Goal: Information Seeking & Learning: Learn about a topic

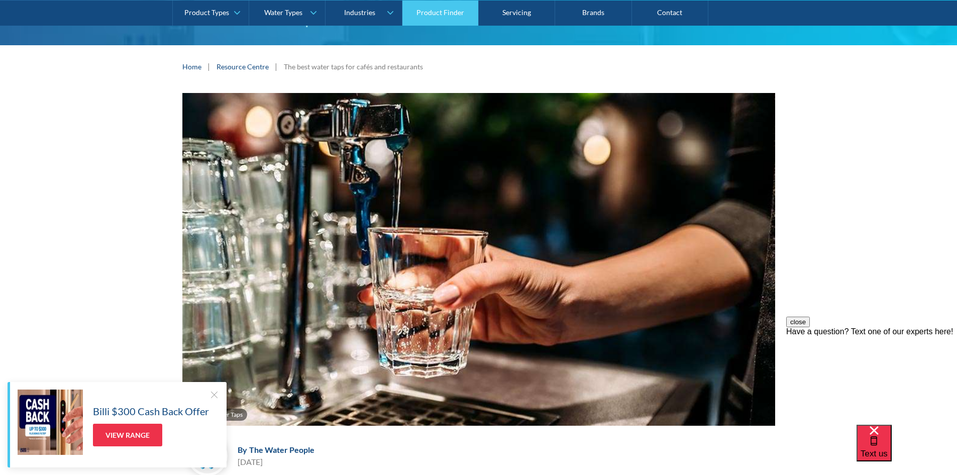
click at [433, 12] on link "Product Finder" at bounding box center [440, 12] width 76 height 25
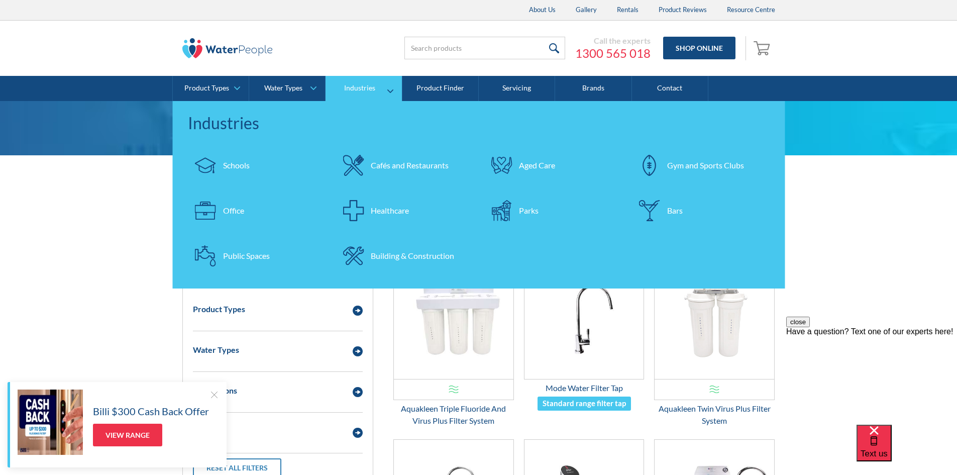
click at [376, 175] on link "Cafés and Restaurants" at bounding box center [405, 165] width 138 height 35
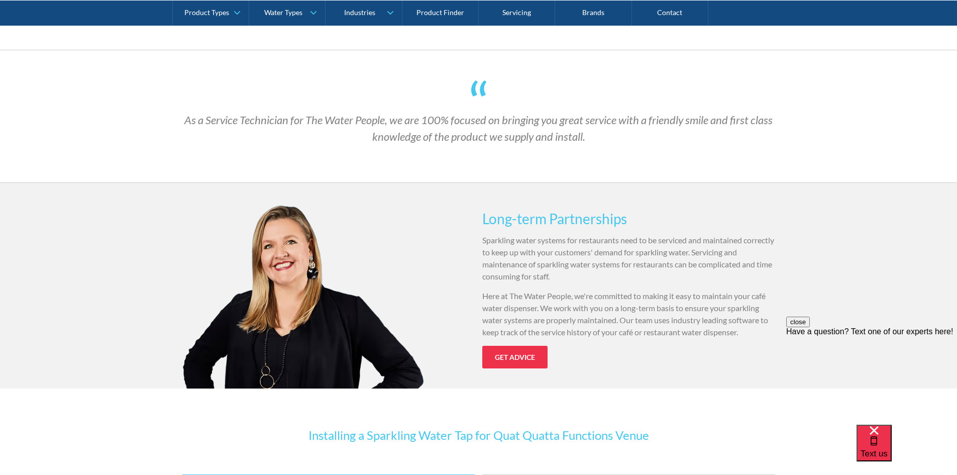
scroll to position [954, 0]
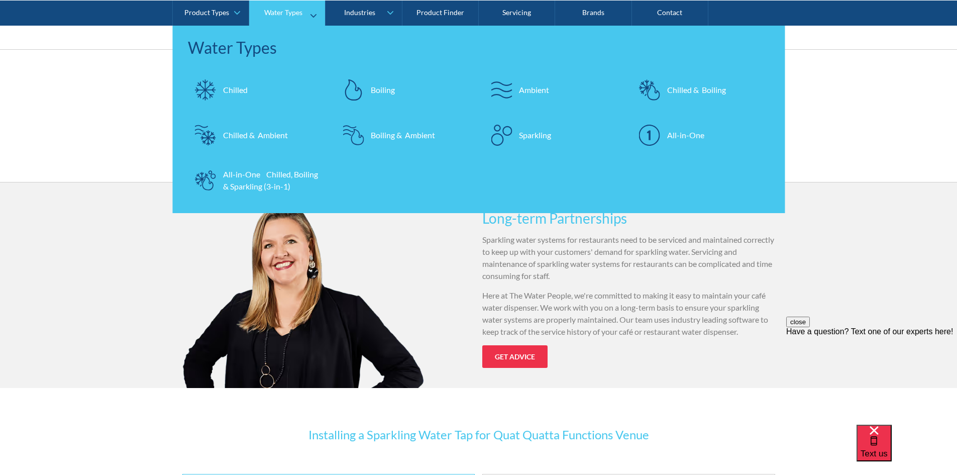
click at [273, 18] on link "Water Types" at bounding box center [287, 12] width 76 height 25
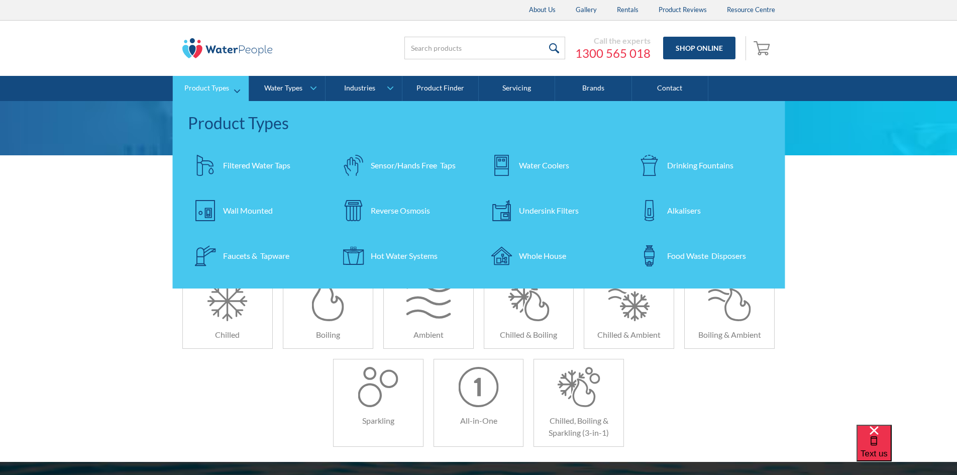
click at [215, 85] on div "Product Types" at bounding box center [206, 88] width 45 height 9
